Goal: Navigation & Orientation: Find specific page/section

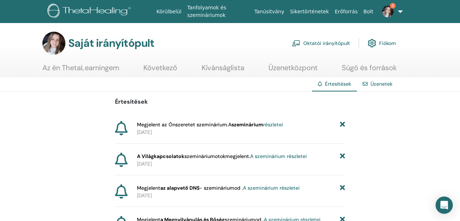
click at [328, 42] on font "Oktatói irányítópult" at bounding box center [327, 43] width 47 height 6
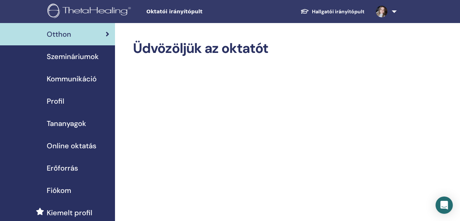
click at [88, 55] on font "Szemináriumok" at bounding box center [73, 56] width 52 height 9
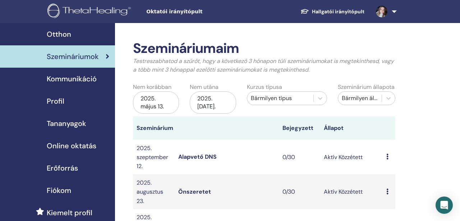
click at [327, 12] on font "Hallgatói irányítópult" at bounding box center [338, 11] width 53 height 6
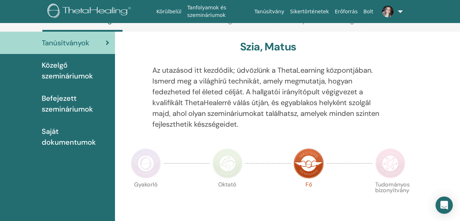
scroll to position [50, 0]
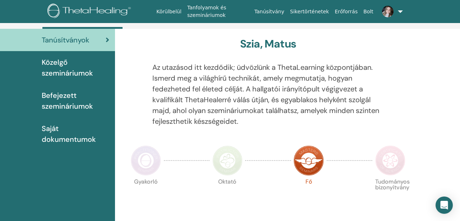
click at [80, 71] on font "Közelgő szemináriumok" at bounding box center [67, 68] width 51 height 20
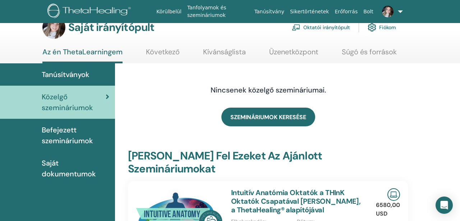
scroll to position [15, 0]
